Goal: Task Accomplishment & Management: Manage account settings

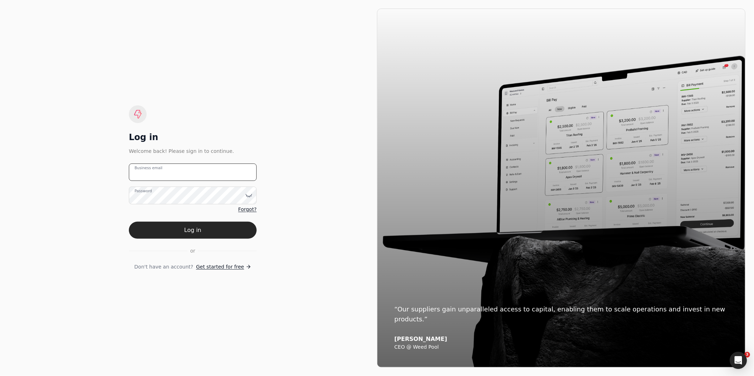
click at [187, 176] on email "Business email" at bounding box center [193, 172] width 128 height 17
type email "amabelle.dizon@crystalcreekhomes.ca"
click at [129, 222] on button "Log in" at bounding box center [193, 230] width 128 height 17
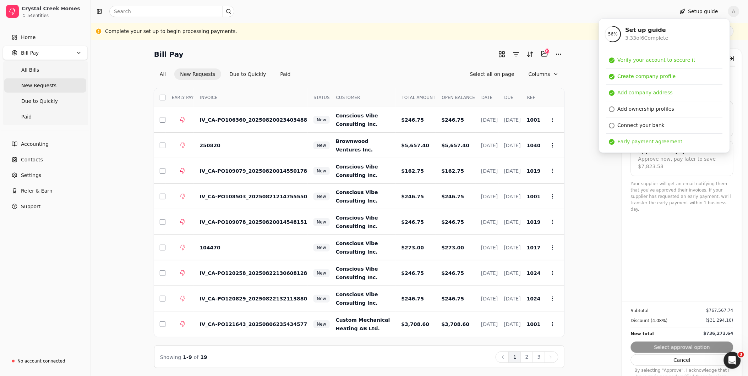
click at [583, 77] on div "Bill Pay Selected items: 99 99 All New Requests Due to Quickly Paid Select all …" at bounding box center [419, 208] width 640 height 320
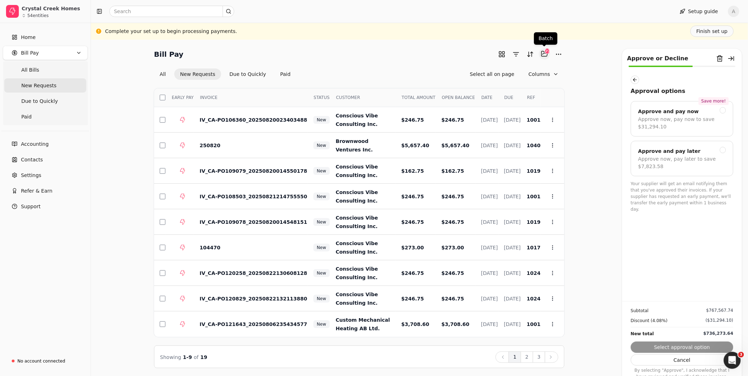
click at [545, 56] on button "Selected items: 99" at bounding box center [544, 53] width 11 height 11
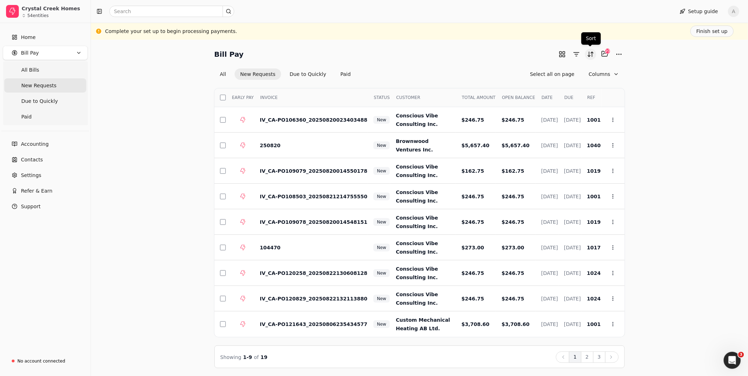
click at [589, 56] on button "Sort" at bounding box center [590, 54] width 11 height 11
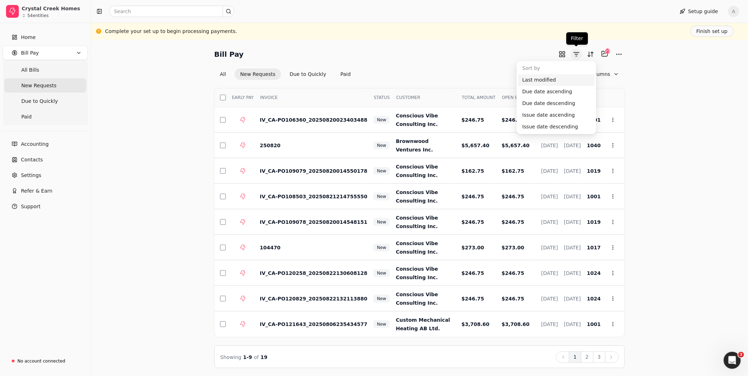
click at [578, 58] on button "button" at bounding box center [576, 54] width 11 height 11
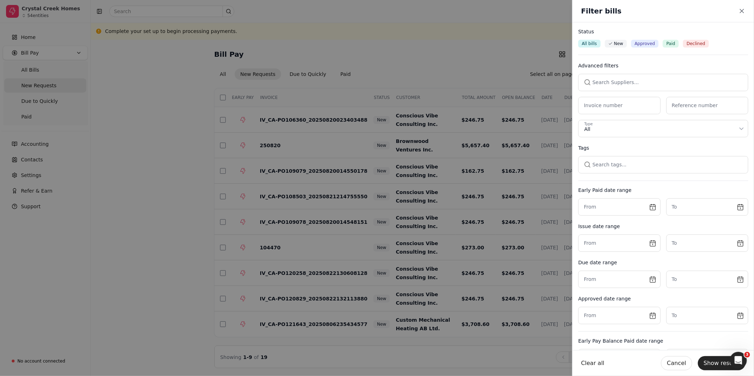
click at [619, 80] on button "button" at bounding box center [663, 82] width 170 height 17
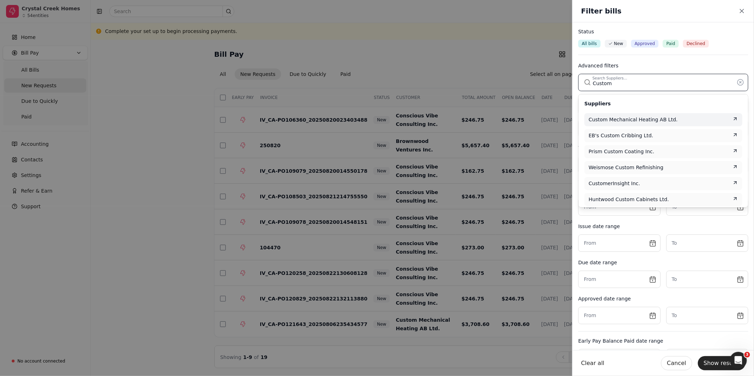
type input "Custom"
click at [637, 118] on span "Custom Mechanical Heating AB Ltd." at bounding box center [633, 119] width 89 height 7
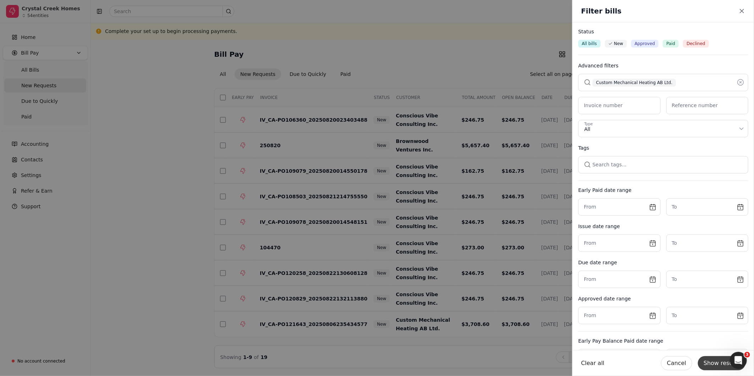
click at [723, 363] on button "Show results" at bounding box center [722, 363] width 48 height 14
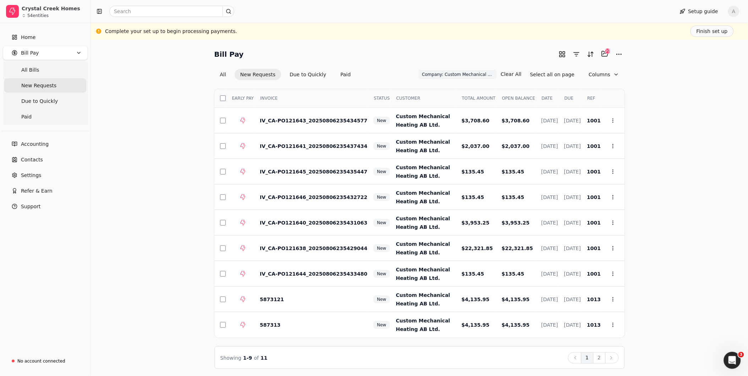
click at [222, 101] on th "Select" at bounding box center [220, 98] width 12 height 19
click at [223, 98] on button "button" at bounding box center [223, 99] width 6 height 6
click at [602, 356] on button "2" at bounding box center [599, 358] width 12 height 11
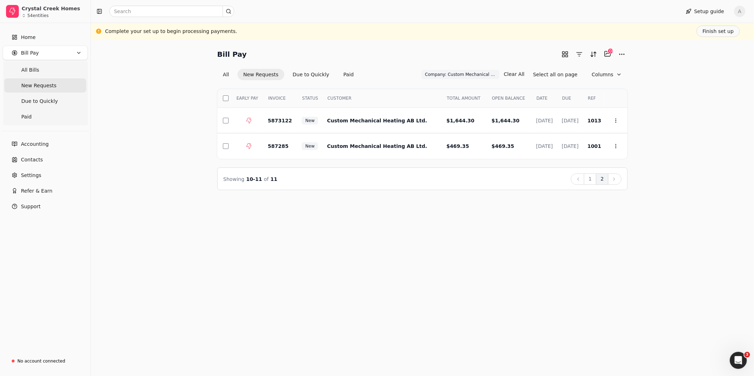
click at [394, 200] on div "Bill Pay Selected items: 108 108 All New Requests Due to Quickly Paid Company: …" at bounding box center [422, 208] width 663 height 337
click at [226, 122] on button "button" at bounding box center [226, 121] width 6 height 6
click at [715, 70] on div "Bill Pay Selected items: 109 109 All New Requests Due to Quickly Paid Company: …" at bounding box center [422, 119] width 646 height 142
click at [730, 230] on div "Bill Pay Selected items: 109 109 All New Requests Due to Quickly Paid Company: …" at bounding box center [422, 208] width 663 height 337
click at [223, 76] on button "All" at bounding box center [225, 74] width 17 height 11
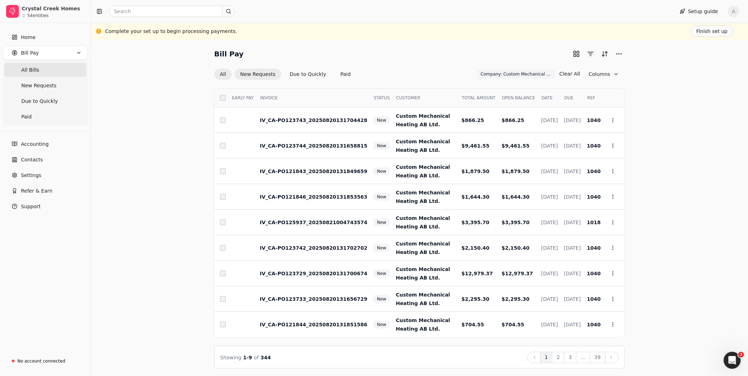
click at [258, 78] on button "New Requests" at bounding box center [258, 74] width 47 height 11
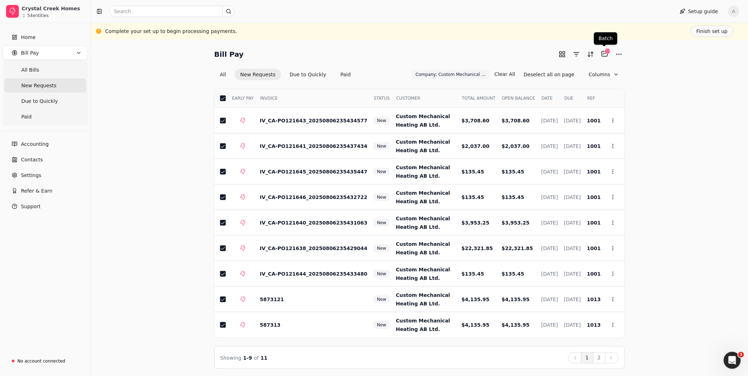
click at [605, 54] on div "109" at bounding box center [608, 51] width 6 height 6
click at [606, 54] on div "109" at bounding box center [608, 51] width 6 height 6
click at [605, 56] on button "Selected items: 109" at bounding box center [604, 53] width 11 height 11
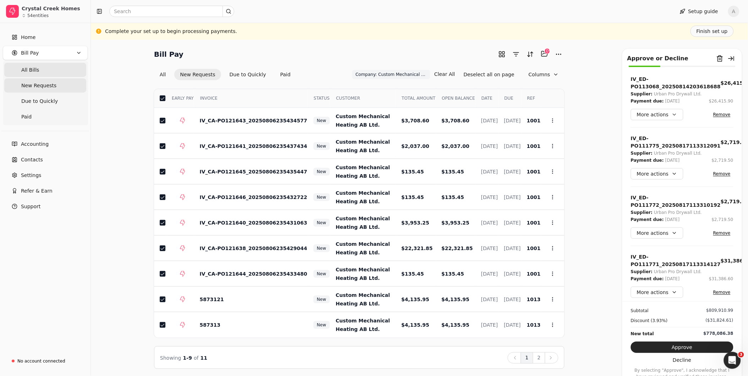
click at [31, 71] on span "All Bills" at bounding box center [30, 69] width 18 height 7
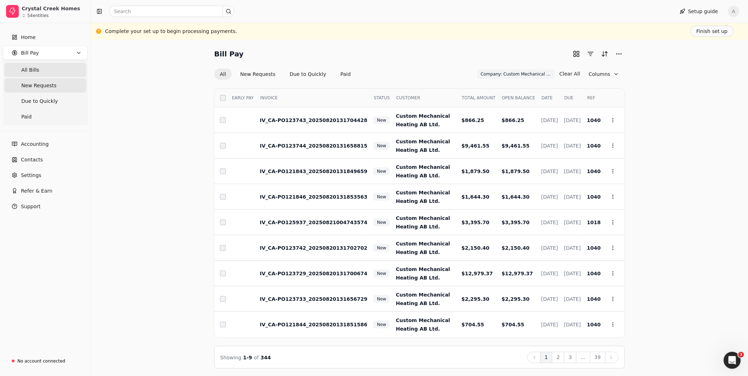
click at [45, 86] on span "New Requests" at bounding box center [38, 85] width 35 height 7
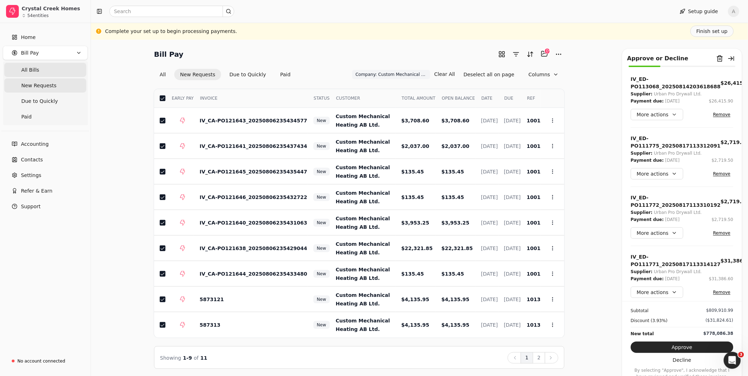
click at [33, 73] on Bills "All Bills" at bounding box center [45, 70] width 82 height 14
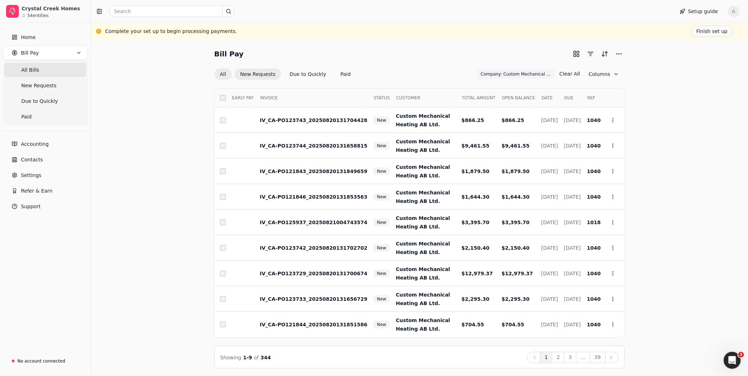
click at [252, 76] on button "New Requests" at bounding box center [258, 74] width 47 height 11
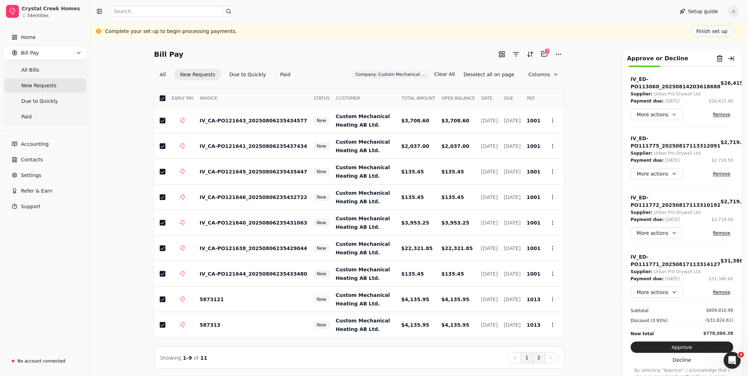
click at [539, 358] on button "2" at bounding box center [539, 358] width 12 height 11
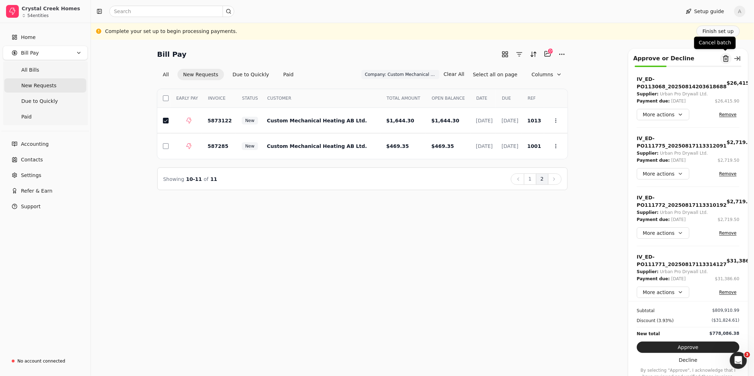
click at [726, 58] on button "Remove from batch" at bounding box center [725, 58] width 11 height 11
click at [727, 98] on button "Yes" at bounding box center [733, 98] width 12 height 9
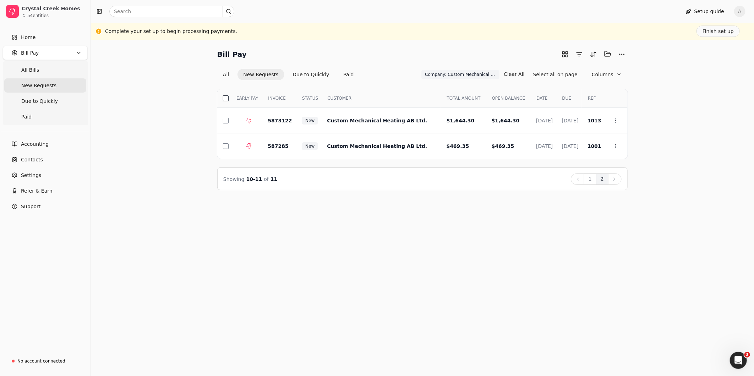
click at [226, 99] on button "button" at bounding box center [226, 99] width 6 height 6
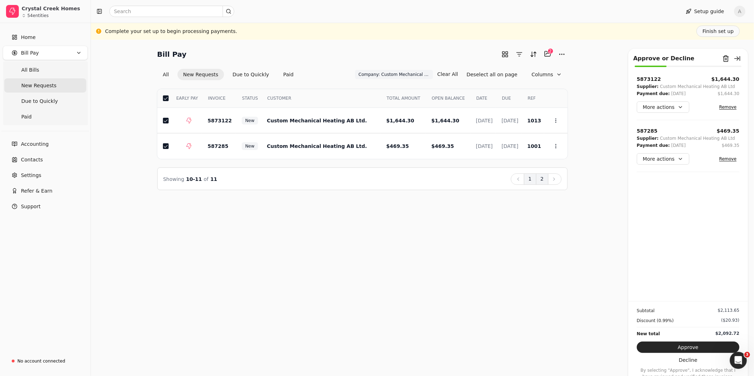
click at [530, 180] on button "1" at bounding box center [530, 179] width 12 height 11
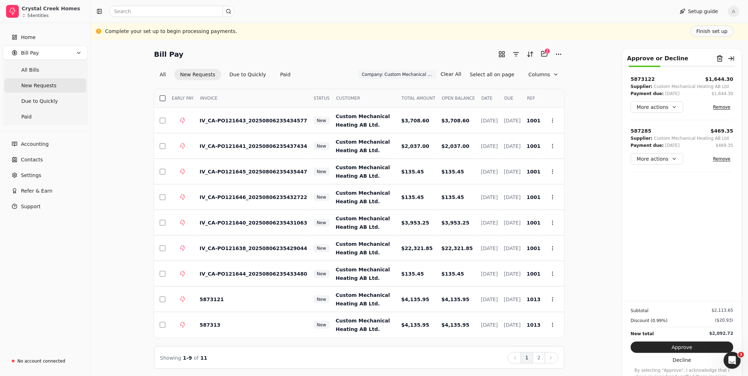
click at [161, 98] on button "button" at bounding box center [163, 99] width 6 height 6
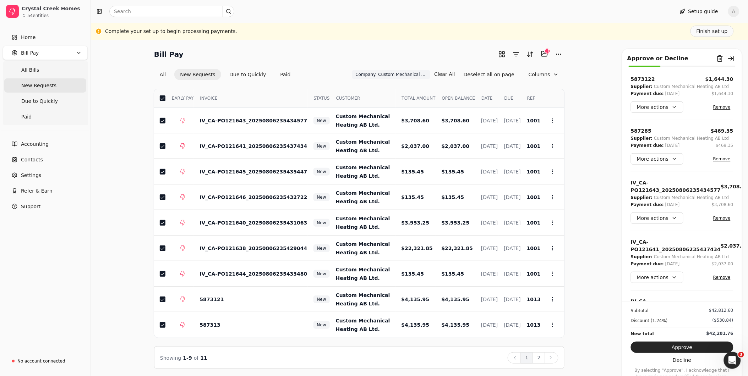
drag, startPoint x: 539, startPoint y: 357, endPoint x: 535, endPoint y: 353, distance: 5.0
click at [539, 357] on button "2" at bounding box center [539, 358] width 12 height 11
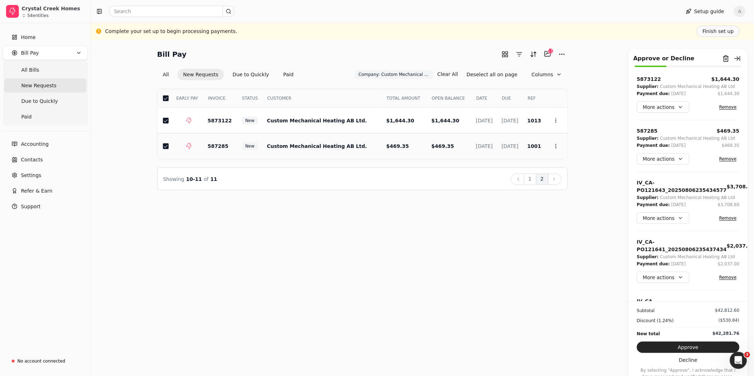
click at [166, 146] on button "button" at bounding box center [166, 146] width 6 height 6
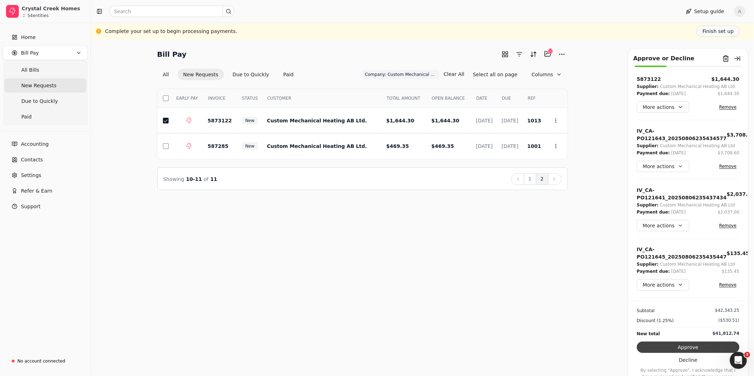
click at [710, 348] on button "Approve" at bounding box center [688, 347] width 103 height 11
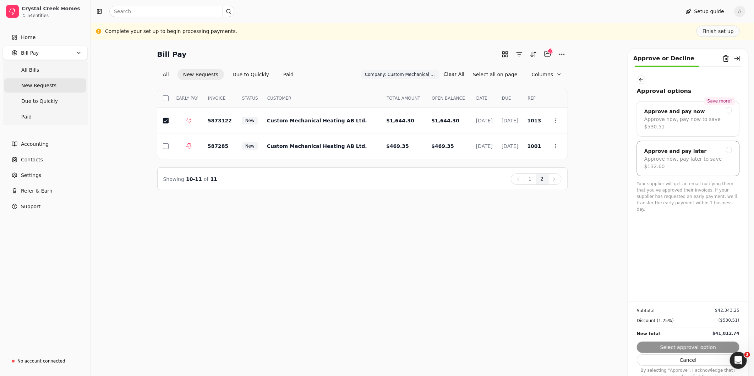
click at [730, 147] on div at bounding box center [729, 150] width 6 height 6
click at [714, 346] on button "Submit approval" at bounding box center [688, 347] width 103 height 11
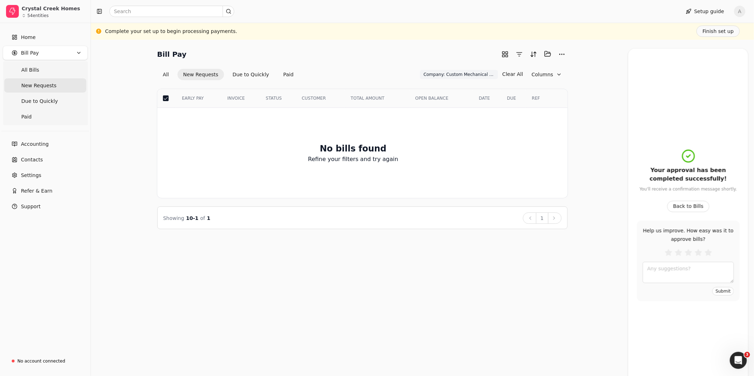
click at [48, 87] on span "New Requests" at bounding box center [38, 85] width 35 height 7
click at [29, 72] on span "All Bills" at bounding box center [30, 69] width 18 height 7
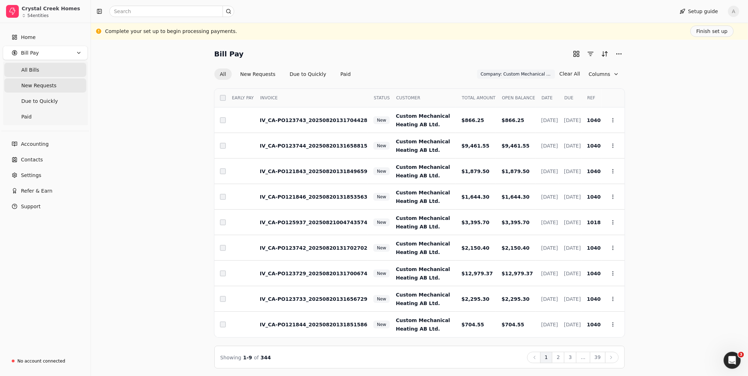
click at [34, 85] on span "New Requests" at bounding box center [38, 85] width 35 height 7
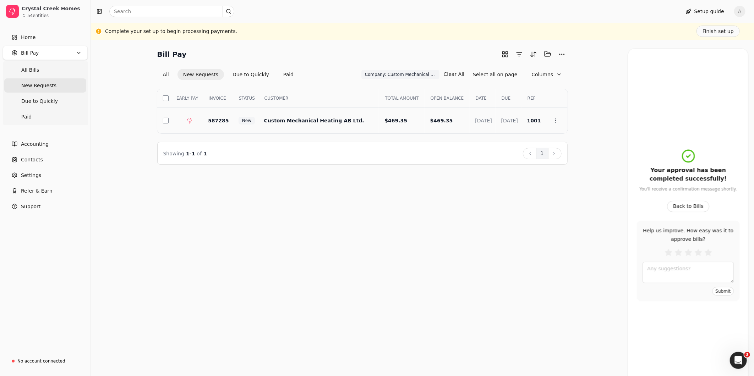
drag, startPoint x: 164, startPoint y: 117, endPoint x: 196, endPoint y: 118, distance: 32.3
click at [164, 118] on button "button" at bounding box center [166, 121] width 6 height 6
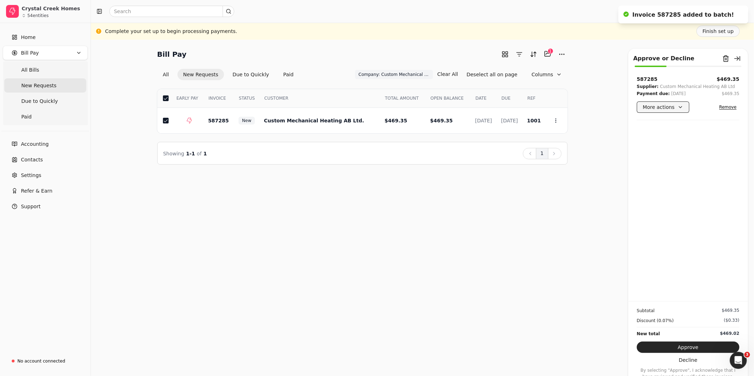
click at [678, 107] on button "More actions" at bounding box center [663, 107] width 53 height 11
click at [672, 156] on div "Add comment" at bounding box center [669, 157] width 62 height 12
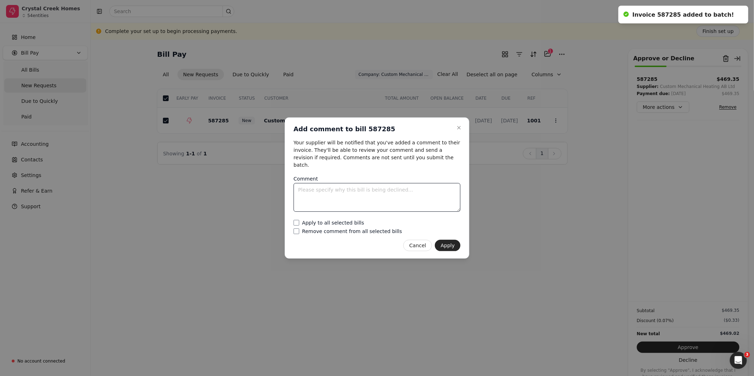
click at [426, 196] on textarea "Comment" at bounding box center [377, 197] width 167 height 29
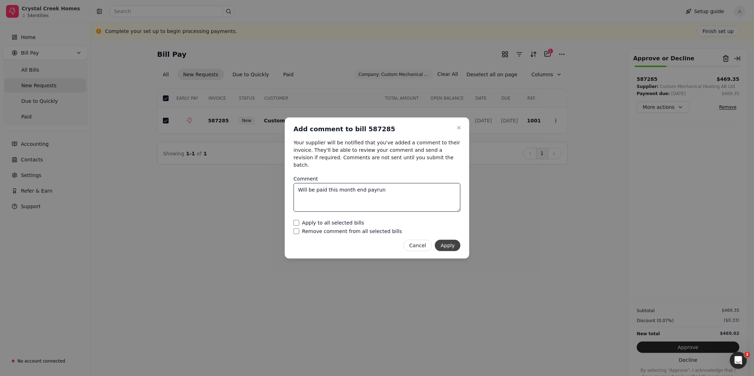
type textarea "Will be paid this month end payrun"
drag, startPoint x: 446, startPoint y: 242, endPoint x: 477, endPoint y: 235, distance: 31.6
click at [448, 242] on button "Apply" at bounding box center [448, 245] width 26 height 11
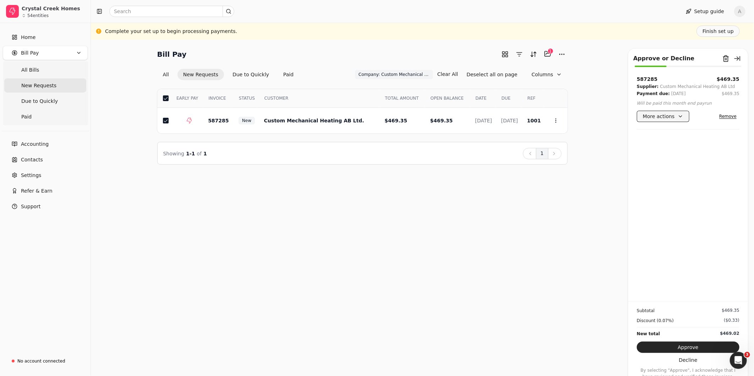
click at [681, 119] on button "More actions" at bounding box center [663, 116] width 53 height 11
drag, startPoint x: 681, startPoint y: 119, endPoint x: 710, endPoint y: 138, distance: 35.0
click at [682, 119] on button "More actions" at bounding box center [663, 116] width 53 height 11
click at [688, 361] on button "Decline" at bounding box center [688, 360] width 103 height 11
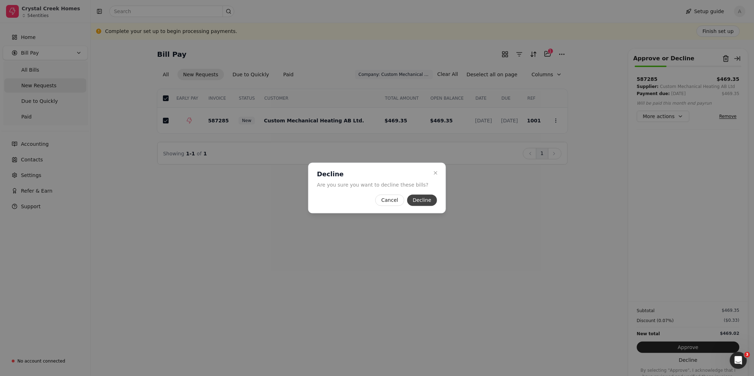
click at [426, 201] on button "Decline" at bounding box center [422, 200] width 30 height 11
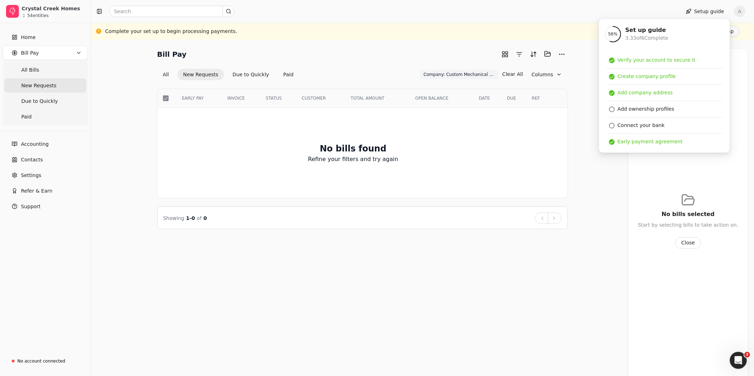
click at [614, 170] on div "Bill Pay Selected items: 0 All New Requests Due to Quickly Paid Company: Custom…" at bounding box center [422, 138] width 646 height 181
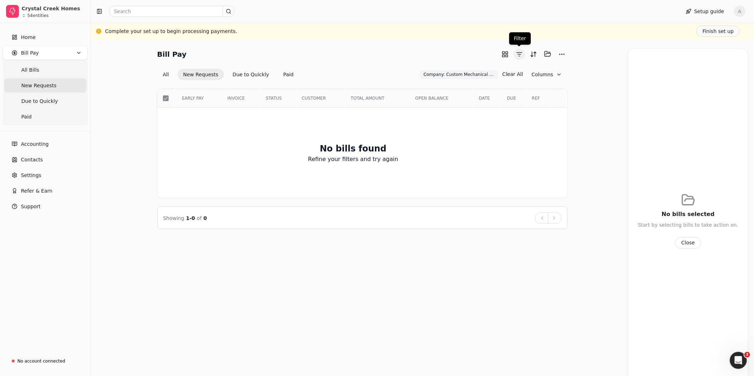
click at [523, 54] on button "button" at bounding box center [519, 54] width 11 height 11
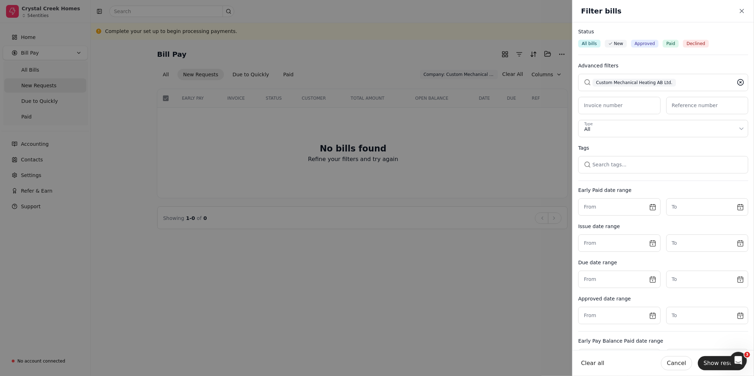
click at [737, 82] on icon at bounding box center [740, 82] width 7 height 7
click at [672, 80] on button "button" at bounding box center [663, 82] width 170 height 17
type input "Brown"
click at [619, 137] on span "Brownwood Ventures Inc." at bounding box center [620, 135] width 63 height 7
click at [720, 365] on button "Show results" at bounding box center [722, 363] width 48 height 14
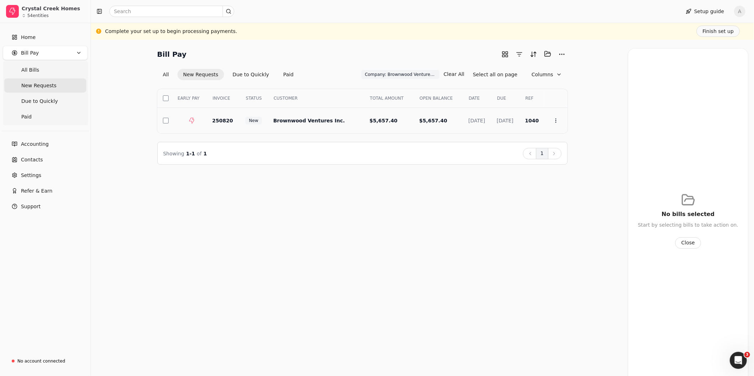
click at [170, 121] on div at bounding box center [167, 121] width 9 height 6
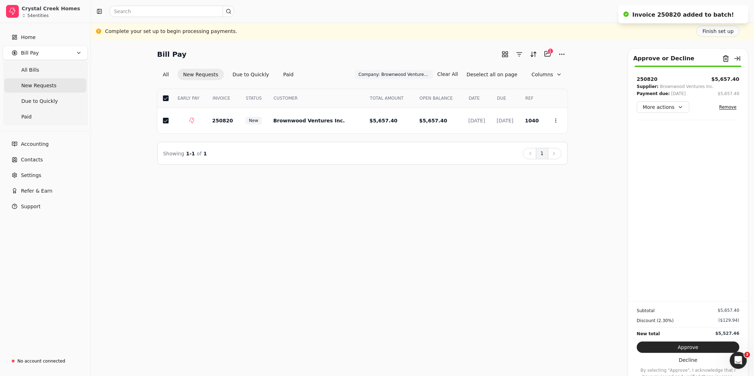
click at [654, 346] on button "Approve" at bounding box center [688, 347] width 103 height 11
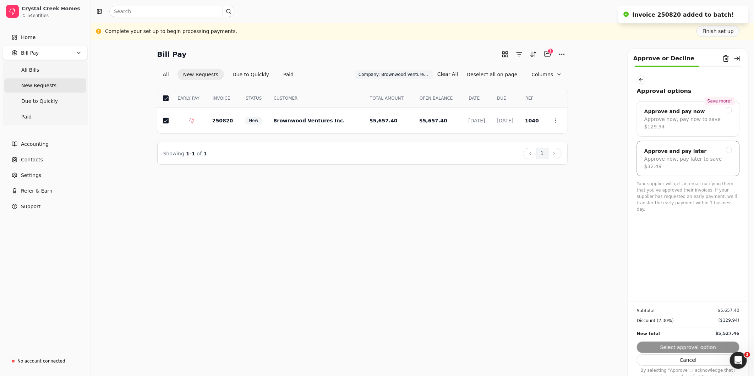
click at [678, 157] on div "Approve and pay later Approve now, pay later to save $32.49" at bounding box center [688, 159] width 103 height 36
click at [689, 347] on button "Submit approval" at bounding box center [688, 347] width 103 height 11
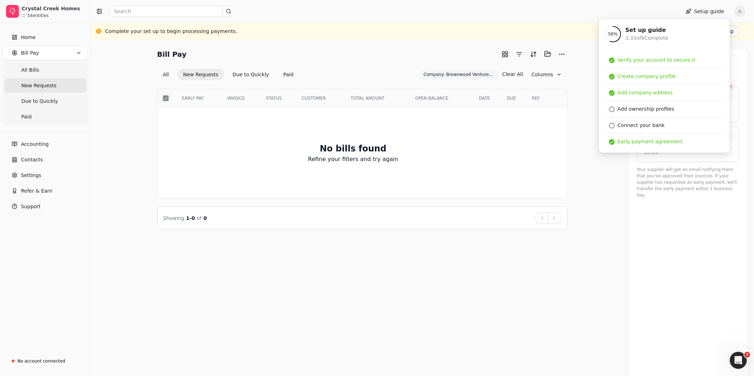
drag, startPoint x: 584, startPoint y: 148, endPoint x: 588, endPoint y: 131, distance: 17.9
click at [584, 148] on div "Bill Pay Selected items: 0 All New Requests Due to Quickly Paid Company: Brownw…" at bounding box center [422, 138] width 646 height 181
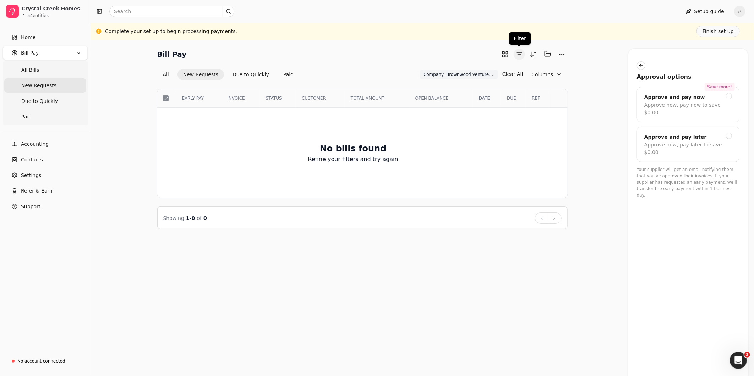
click at [519, 56] on button "button" at bounding box center [519, 54] width 11 height 11
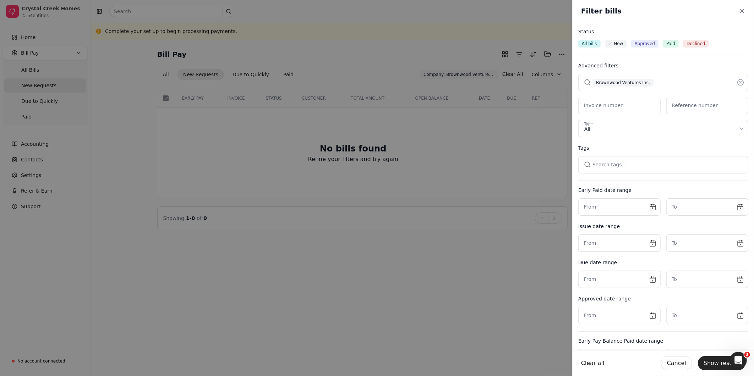
click at [737, 82] on icon at bounding box center [740, 82] width 7 height 7
click at [652, 81] on button "button" at bounding box center [663, 82] width 170 height 17
type input "Consc"
drag, startPoint x: 623, startPoint y: 121, endPoint x: 626, endPoint y: 103, distance: 18.3
click at [623, 121] on span "Conscious Vibe Consulting Inc." at bounding box center [627, 119] width 76 height 7
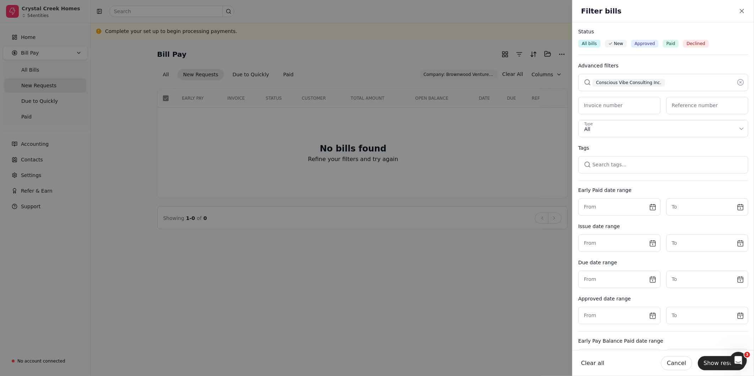
click at [716, 362] on button "Show results" at bounding box center [722, 363] width 48 height 14
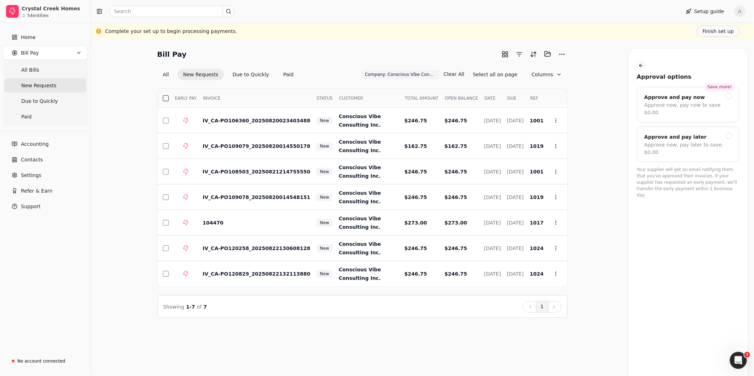
click at [166, 99] on button "button" at bounding box center [166, 99] width 6 height 6
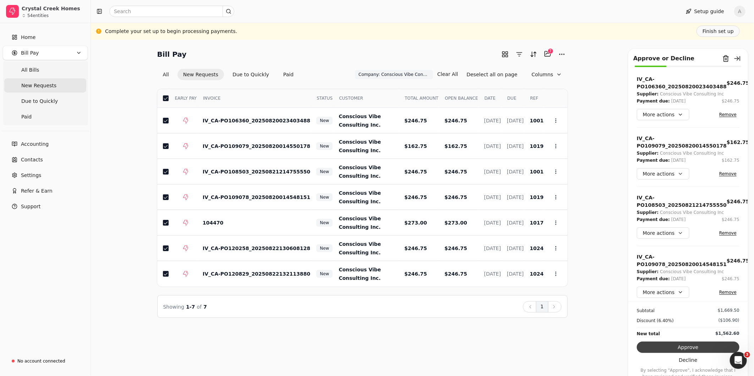
click at [694, 347] on button "Approve" at bounding box center [688, 347] width 103 height 11
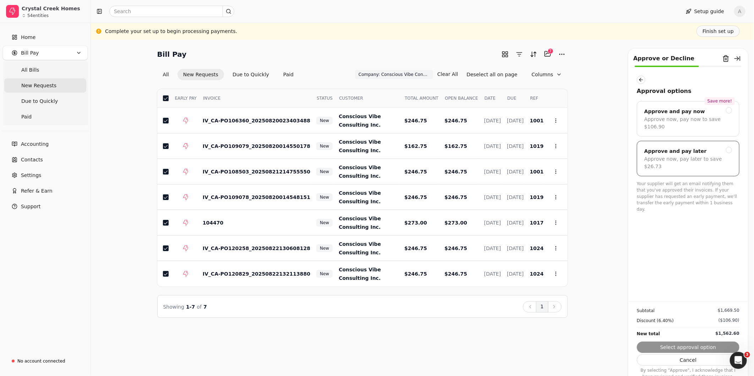
click at [697, 156] on div "Approve now, pay later to save $26.73" at bounding box center [688, 163] width 88 height 15
drag, startPoint x: 691, startPoint y: 347, endPoint x: 716, endPoint y: 311, distance: 43.9
click at [691, 347] on button "Submit approval" at bounding box center [688, 347] width 103 height 11
